Goal: Check status: Check status

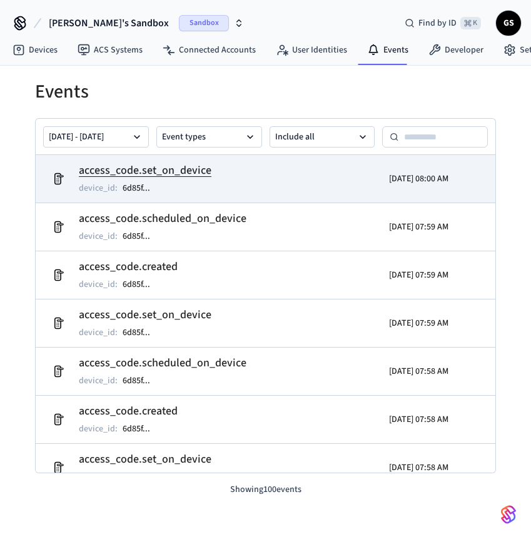
click at [245, 175] on td "access_code.set_on_device device_id : 6d85f ..." at bounding box center [192, 178] width 293 height 35
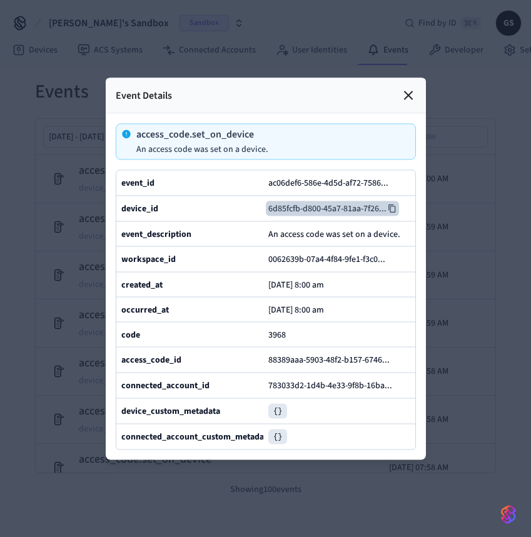
click at [285, 201] on button "6d85fcfb-d800-45a7-81aa-7f26 ..." at bounding box center [332, 208] width 133 height 15
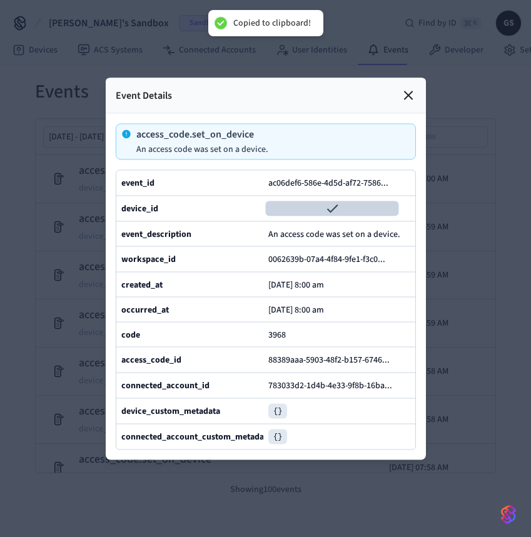
click at [334, 6] on div at bounding box center [265, 268] width 531 height 537
click at [432, 23] on div at bounding box center [265, 268] width 531 height 537
click at [411, 78] on div "Event Details" at bounding box center [266, 96] width 320 height 36
click at [409, 88] on icon at bounding box center [408, 95] width 15 height 15
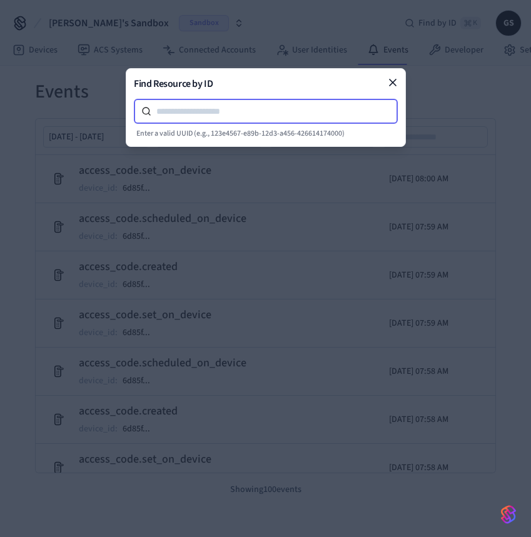
paste input "**********"
type input "**********"
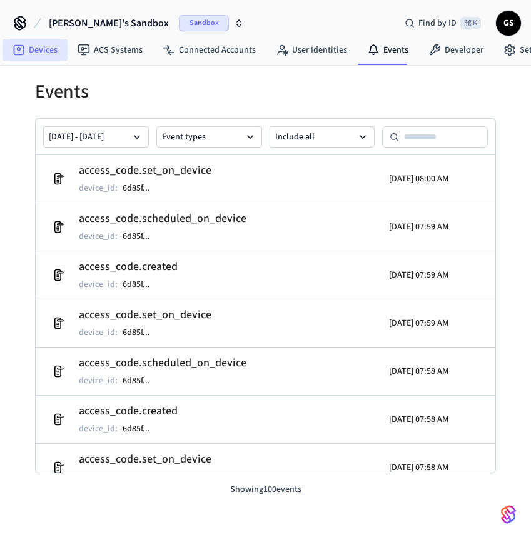
click at [49, 49] on link "Devices" at bounding box center [35, 50] width 65 height 23
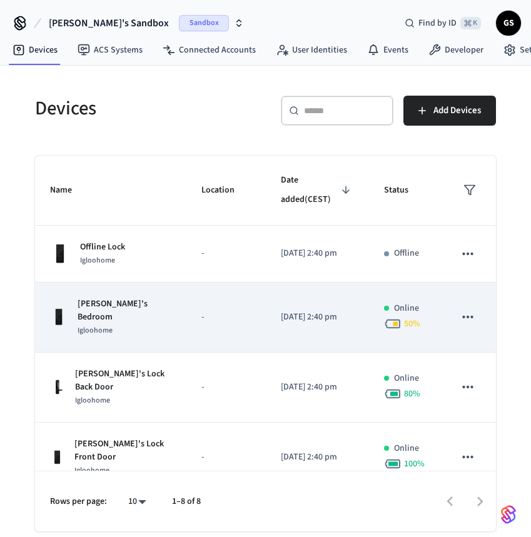
click at [131, 311] on p "[PERSON_NAME]'s Bedroom" at bounding box center [125, 311] width 94 height 26
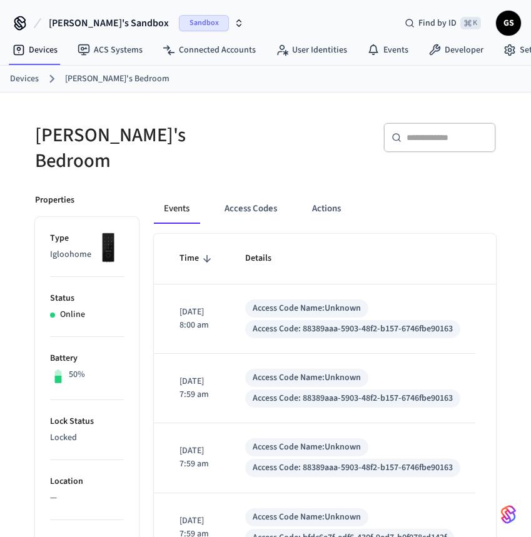
scroll to position [0, 167]
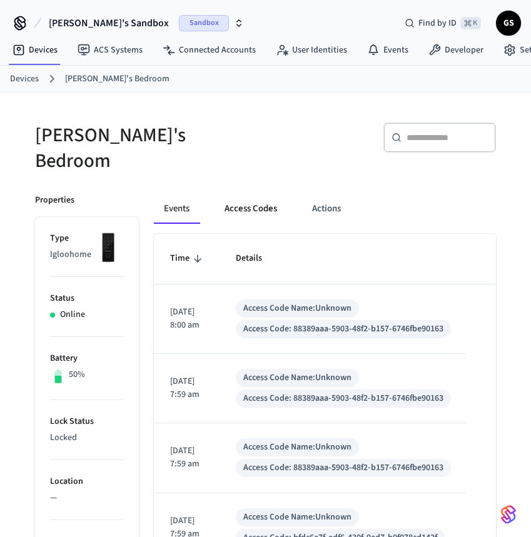
click at [242, 198] on button "Access Codes" at bounding box center [251, 209] width 73 height 30
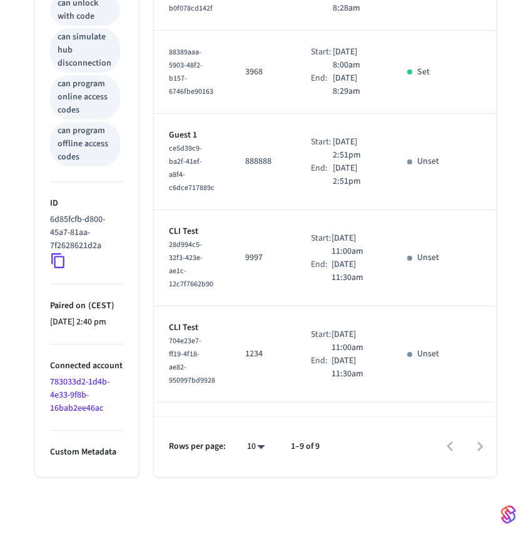
scroll to position [756, 0]
click at [262, 168] on p "888888" at bounding box center [263, 161] width 36 height 13
